Goal: Use online tool/utility: Utilize a website feature to perform a specific function

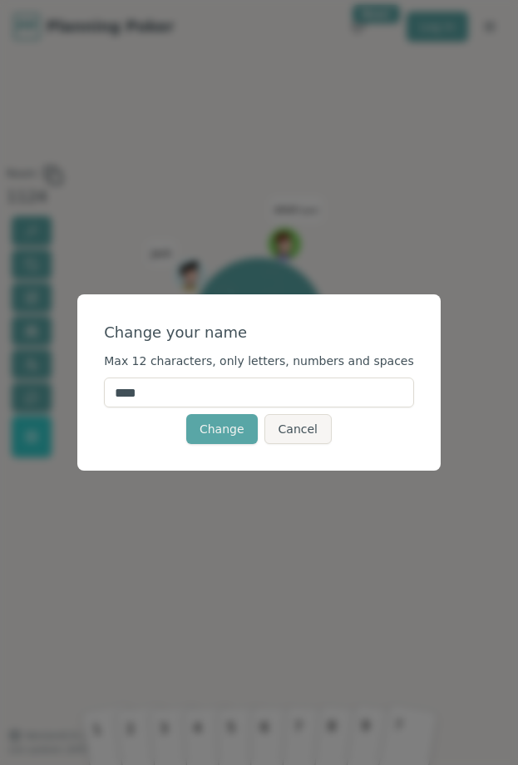
click at [166, 388] on input "****" at bounding box center [259, 393] width 310 height 30
type input "*****"
click at [218, 434] on button "Change" at bounding box center [222, 429] width 72 height 30
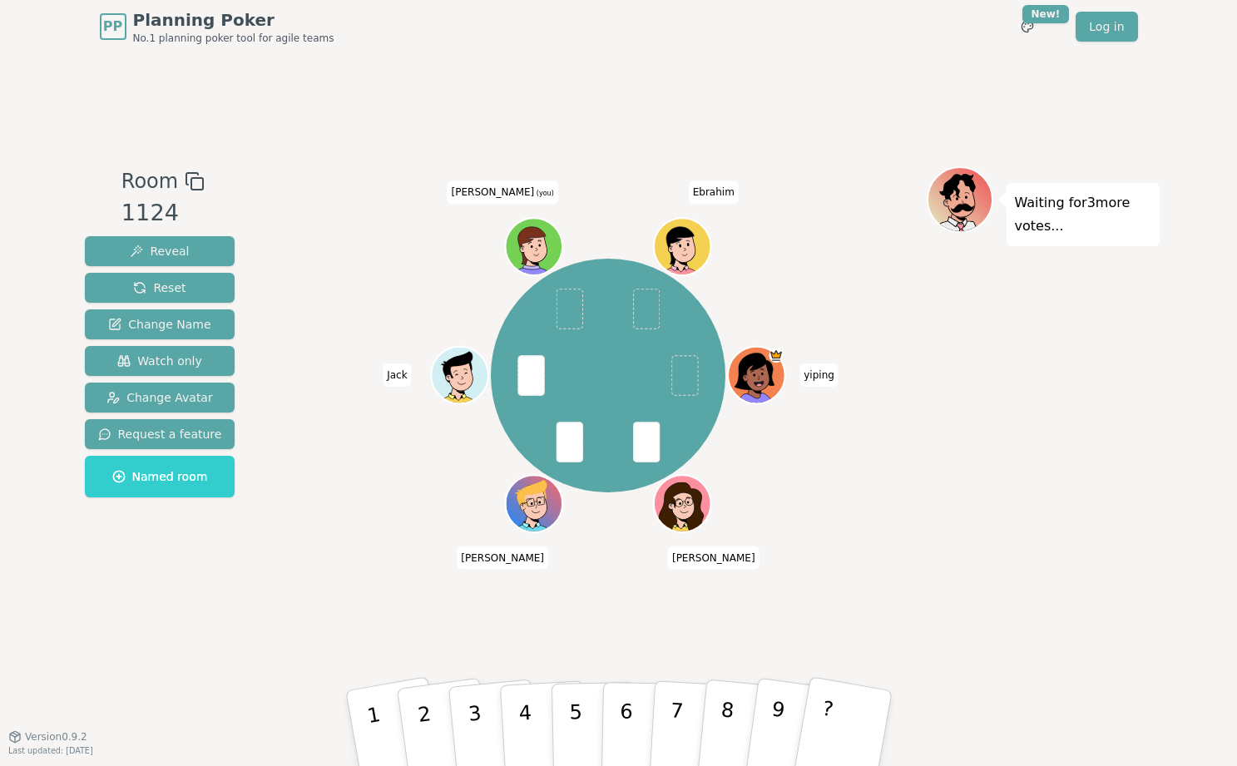
click at [437, 702] on button "2" at bounding box center [446, 745] width 99 height 135
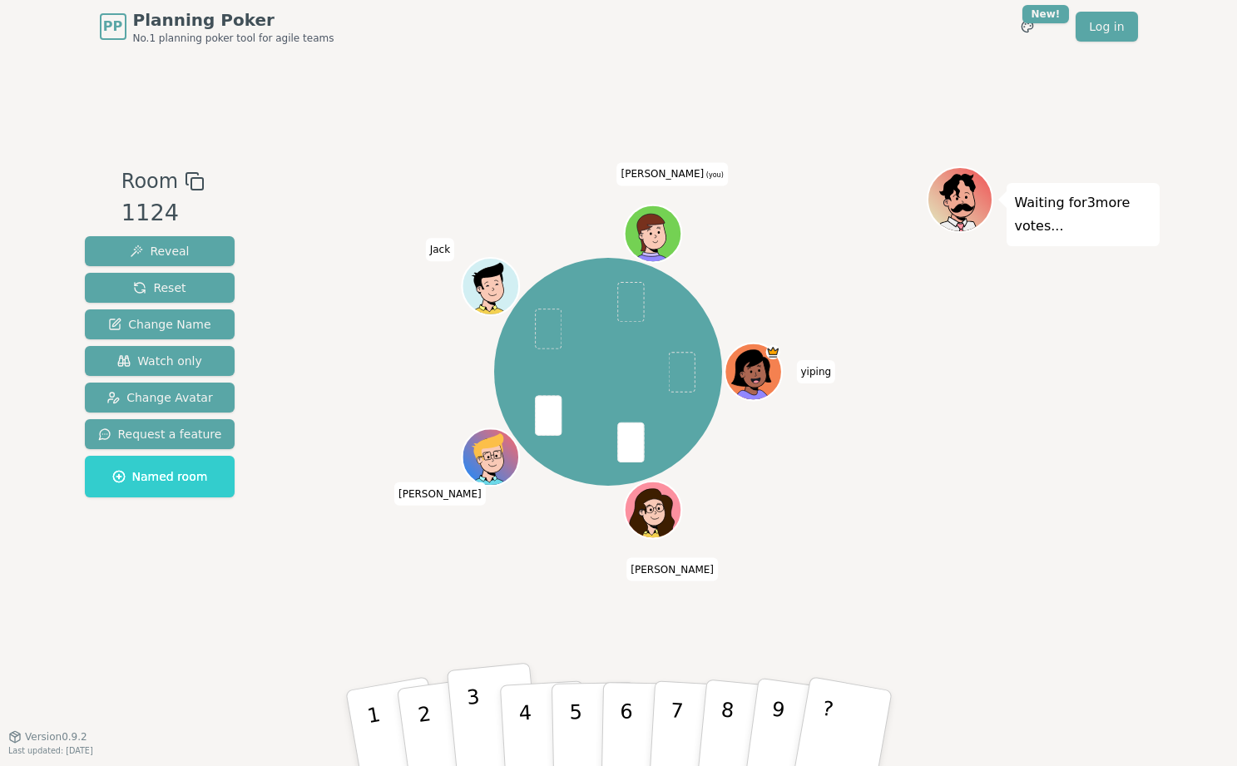
click at [477, 722] on button "3" at bounding box center [493, 729] width 95 height 132
click at [417, 722] on button "2" at bounding box center [443, 728] width 99 height 135
click at [514, 742] on button "4" at bounding box center [543, 729] width 91 height 130
click at [390, 644] on div "Room 1124 Reveal Reset Change Name Watch only Change Avatar Request a feature N…" at bounding box center [618, 394] width 1081 height 683
click at [373, 724] on button "1" at bounding box center [394, 728] width 104 height 137
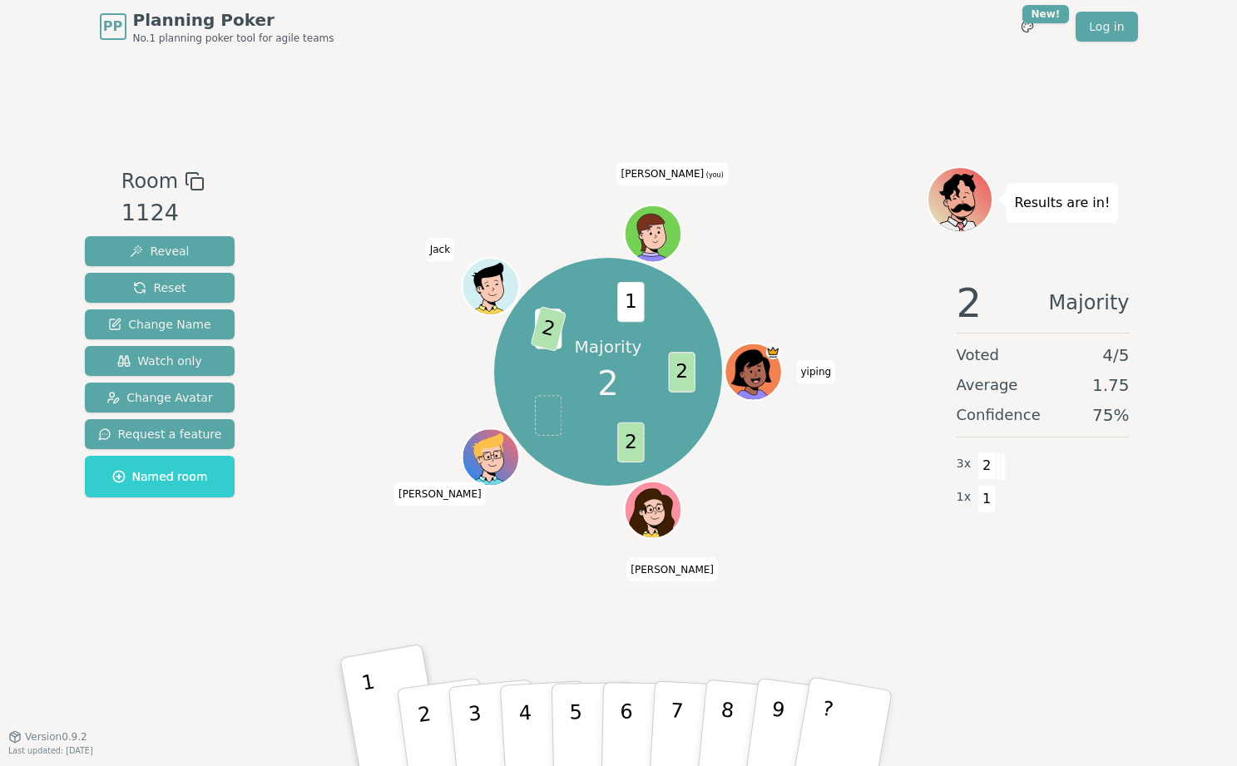
drag, startPoint x: 1219, startPoint y: 53, endPoint x: 447, endPoint y: 622, distance: 959.4
click at [447, 622] on div "Majority 2 2 2 1 2 1 [PERSON_NAME] [PERSON_NAME] [PERSON_NAME] (you)" at bounding box center [608, 394] width 636 height 457
click at [429, 706] on button "2" at bounding box center [443, 728] width 99 height 135
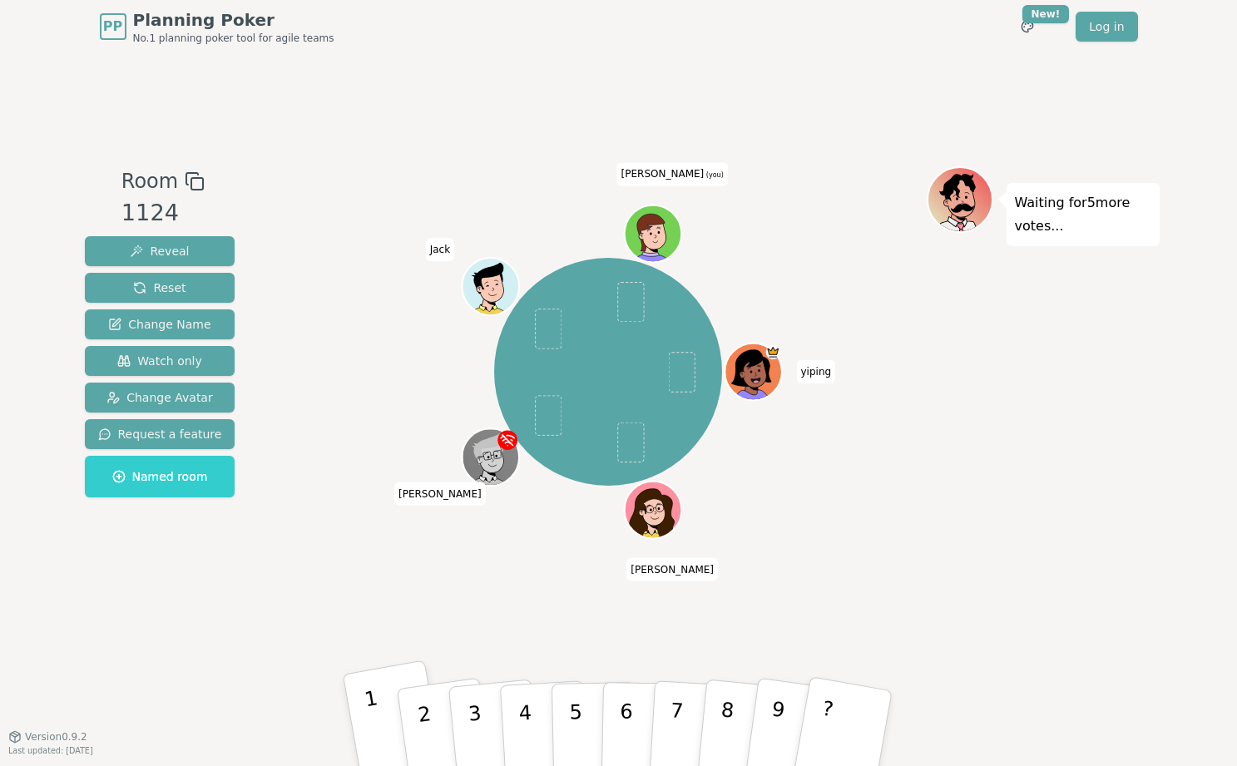
click at [385, 712] on button "1" at bounding box center [394, 728] width 104 height 137
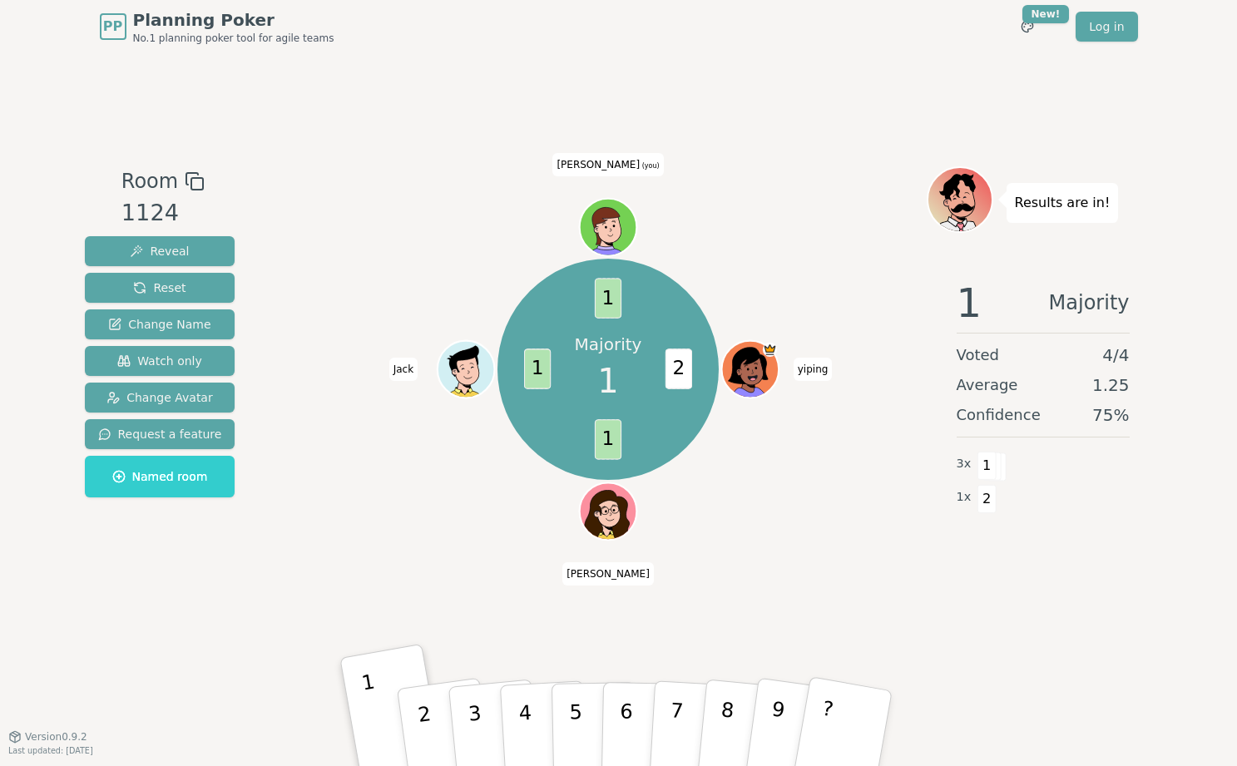
click at [517, 165] on div "Room 1124 Reveal Reset Change Name Watch only Change Avatar Request a feature N…" at bounding box center [618, 394] width 1081 height 683
